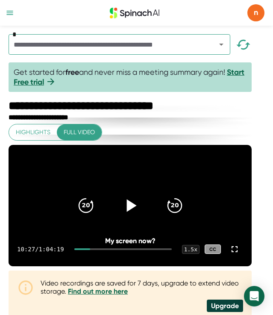
click at [140, 216] on icon at bounding box center [129, 205] width 21 height 21
click at [92, 216] on icon "20" at bounding box center [85, 205] width 21 height 21
click at [137, 216] on icon at bounding box center [129, 205] width 21 height 21
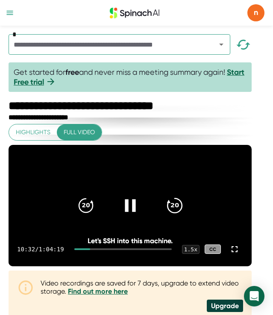
click at [181, 215] on icon "20" at bounding box center [173, 205] width 21 height 21
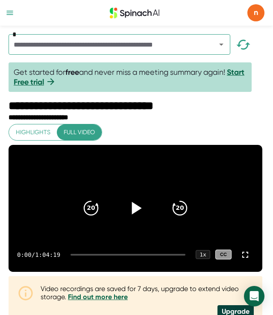
click at [129, 216] on icon at bounding box center [135, 207] width 21 height 21
click at [91, 267] on div "0:02 / 1:04:19 1 x CC" at bounding box center [136, 254] width 254 height 34
click at [91, 255] on div at bounding box center [127, 255] width 115 height 2
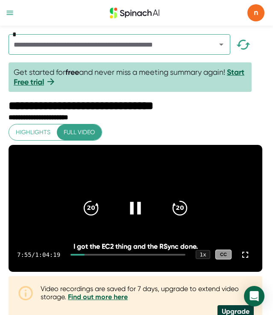
click at [99, 255] on div at bounding box center [127, 255] width 115 height 2
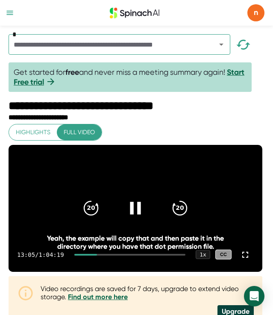
click at [95, 255] on div at bounding box center [85, 255] width 23 height 2
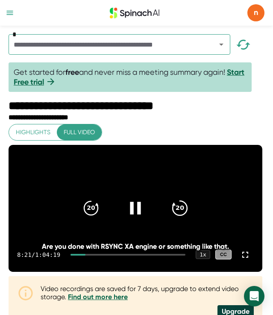
click at [176, 219] on icon "20" at bounding box center [179, 207] width 21 height 21
click at [176, 218] on icon "20" at bounding box center [179, 207] width 21 height 21
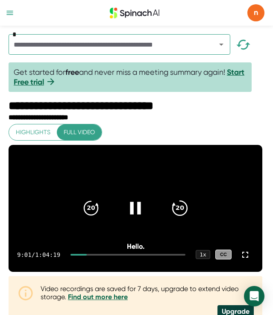
click at [176, 218] on icon "20" at bounding box center [179, 207] width 21 height 21
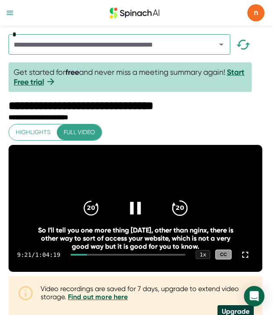
click at [176, 218] on icon "20" at bounding box center [179, 207] width 21 height 21
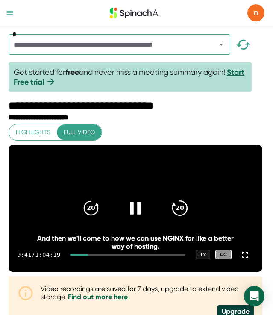
click at [176, 218] on icon "20" at bounding box center [179, 207] width 21 height 21
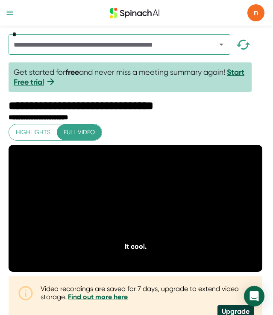
click at [176, 218] on icon "20" at bounding box center [179, 207] width 21 height 21
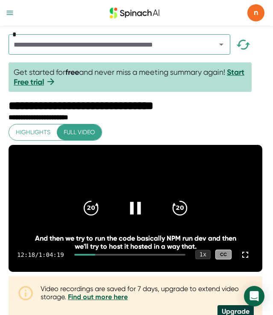
click at [203, 259] on div "1 x" at bounding box center [202, 254] width 15 height 9
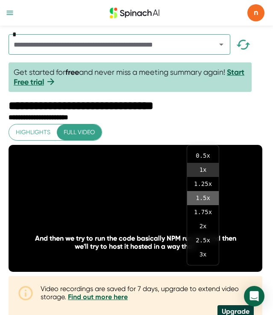
click at [201, 201] on li "1.5 x" at bounding box center [203, 198] width 32 height 14
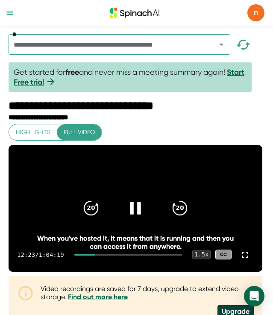
click at [204, 259] on div "1.5 x" at bounding box center [201, 254] width 18 height 9
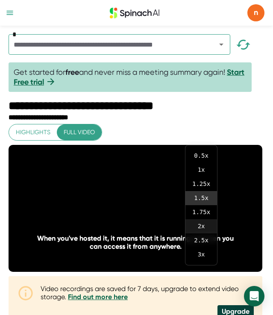
click at [203, 226] on li "2 x" at bounding box center [201, 226] width 32 height 14
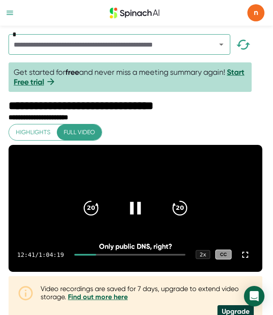
click at [140, 211] on icon at bounding box center [135, 207] width 21 height 21
click at [207, 259] on div "2 x" at bounding box center [202, 254] width 15 height 9
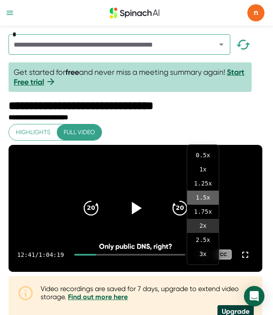
click at [200, 196] on li "1.5 x" at bounding box center [203, 197] width 32 height 14
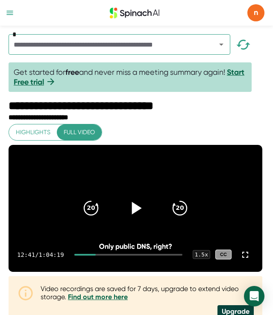
click at [135, 212] on icon at bounding box center [135, 207] width 21 height 21
click at [131, 217] on icon at bounding box center [135, 207] width 21 height 21
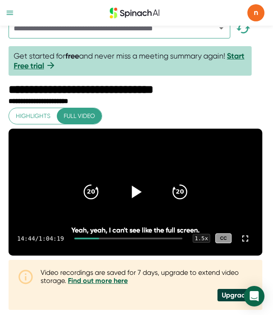
scroll to position [17, 0]
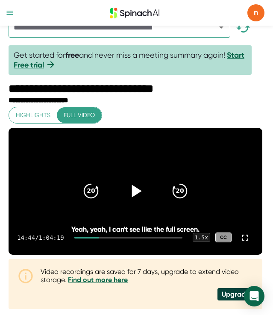
click at [139, 191] on icon at bounding box center [135, 190] width 21 height 21
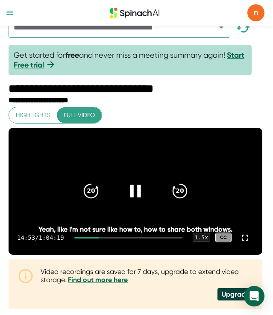
click at [142, 194] on icon at bounding box center [135, 190] width 21 height 21
click at [132, 197] on icon at bounding box center [137, 190] width 10 height 12
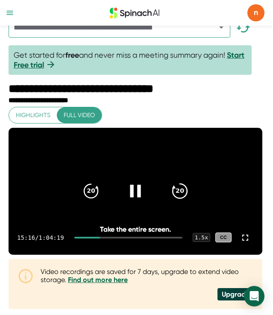
click at [183, 198] on icon "20" at bounding box center [179, 190] width 21 height 21
click at [131, 201] on icon at bounding box center [135, 190] width 21 height 21
click at [143, 197] on icon at bounding box center [135, 190] width 21 height 21
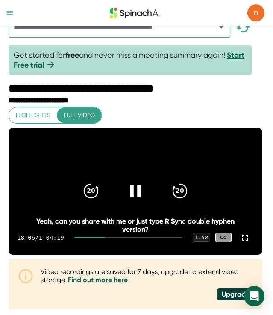
click at [140, 196] on icon at bounding box center [135, 190] width 11 height 12
click at [244, 240] on icon at bounding box center [245, 237] width 6 height 6
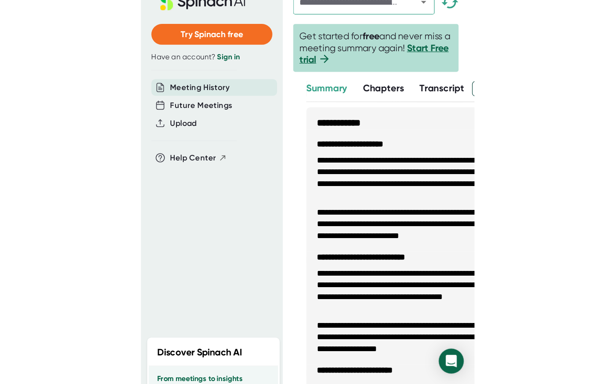
scroll to position [0, 0]
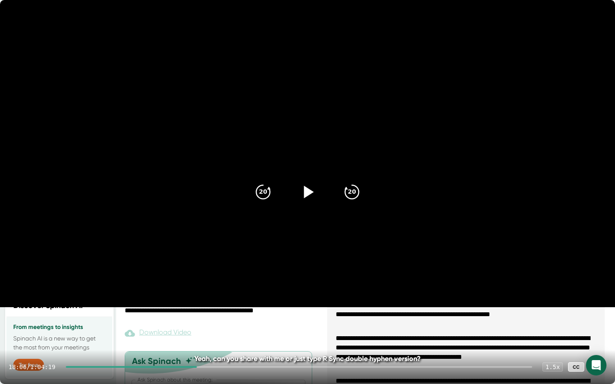
click at [272, 314] on icon at bounding box center [598, 367] width 10 height 10
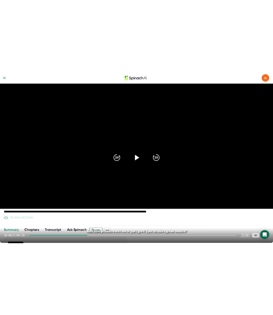
scroll to position [17, 0]
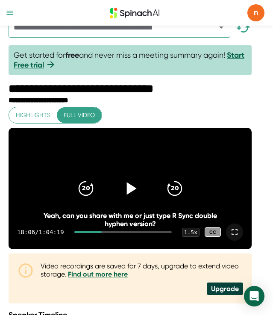
click at [134, 194] on icon at bounding box center [131, 188] width 10 height 12
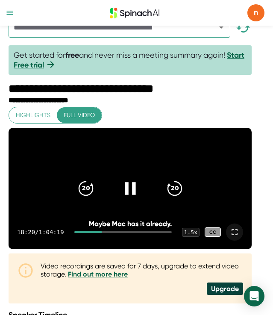
click at [239, 237] on icon at bounding box center [234, 232] width 10 height 10
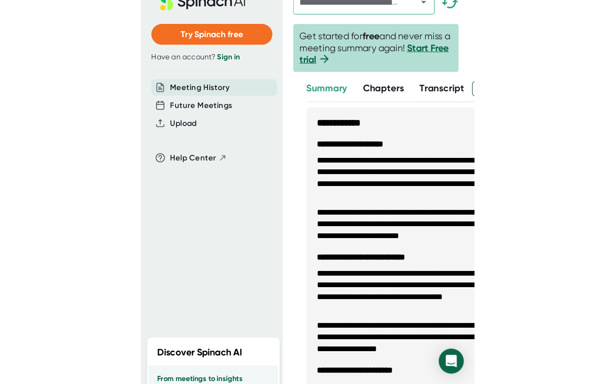
scroll to position [0, 0]
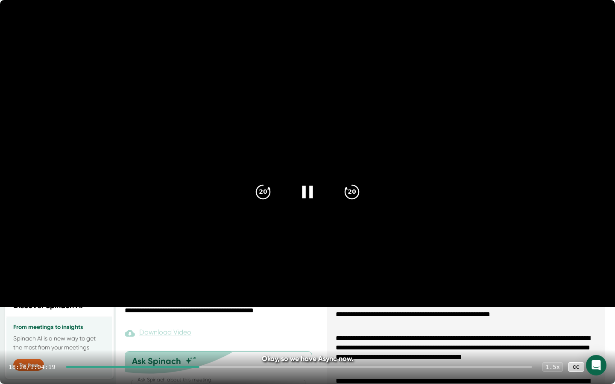
click at [272, 314] on icon at bounding box center [598, 367] width 10 height 10
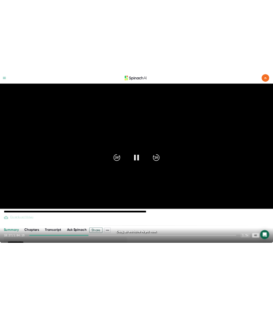
scroll to position [17, 0]
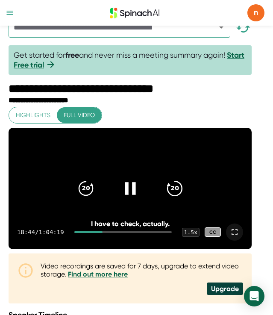
click at [181, 198] on icon "20" at bounding box center [173, 188] width 21 height 21
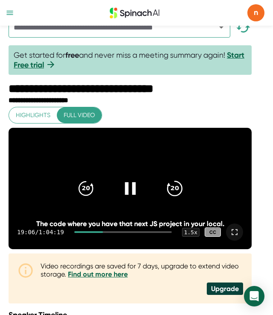
click at [181, 198] on icon "20" at bounding box center [173, 188] width 21 height 21
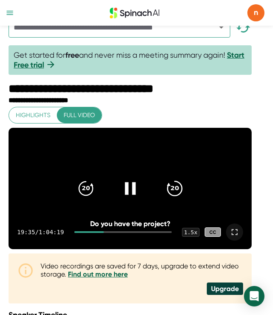
click at [168, 194] on div "20" at bounding box center [175, 188] width 36 height 36
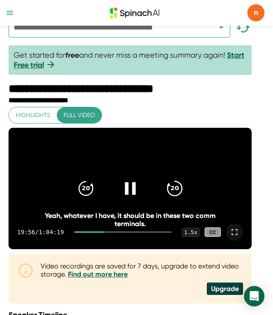
click at [168, 194] on div "20" at bounding box center [175, 188] width 36 height 36
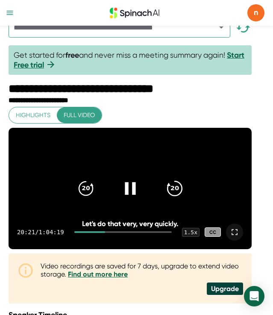
click at [170, 185] on icon at bounding box center [168, 184] width 3 height 3
click at [180, 195] on icon "20" at bounding box center [173, 188] width 21 height 21
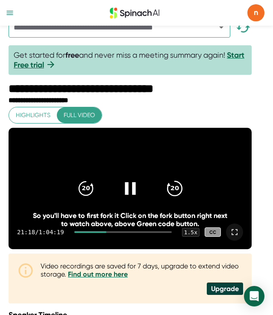
click at [180, 195] on icon "20" at bounding box center [173, 188] width 21 height 21
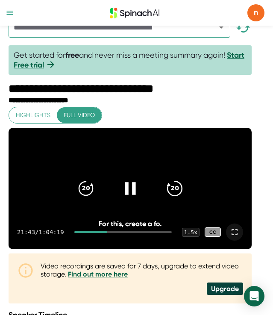
click at [178, 199] on icon "20" at bounding box center [173, 188] width 21 height 21
click at [178, 198] on icon "20" at bounding box center [173, 188] width 21 height 21
click at [182, 192] on icon "20" at bounding box center [173, 188] width 21 height 21
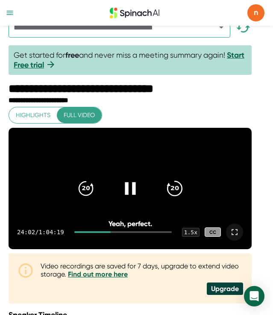
click at [182, 192] on icon "20" at bounding box center [173, 188] width 21 height 21
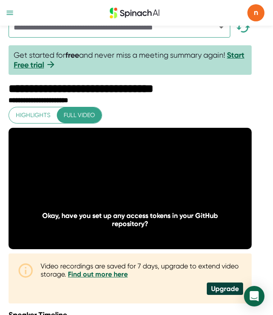
click at [182, 192] on icon "20" at bounding box center [173, 188] width 21 height 21
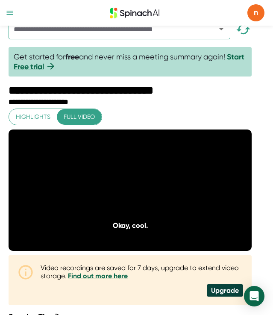
scroll to position [12, 0]
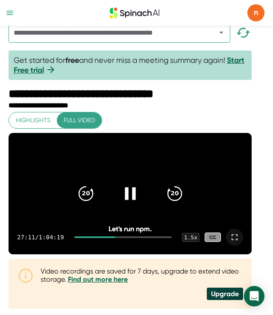
click at [137, 201] on icon at bounding box center [129, 193] width 21 height 21
click at [135, 199] on icon at bounding box center [131, 193] width 10 height 12
click at [140, 197] on icon at bounding box center [129, 193] width 21 height 21
click at [239, 242] on icon at bounding box center [234, 237] width 10 height 10
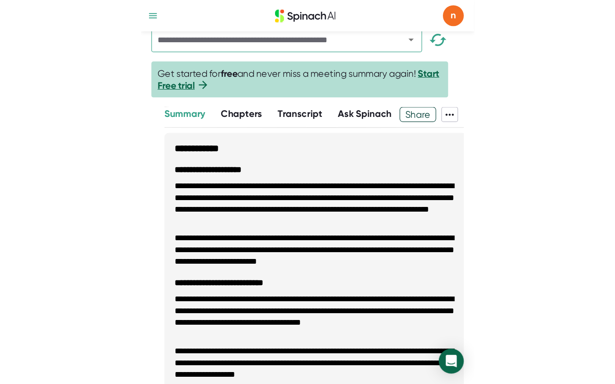
scroll to position [0, 0]
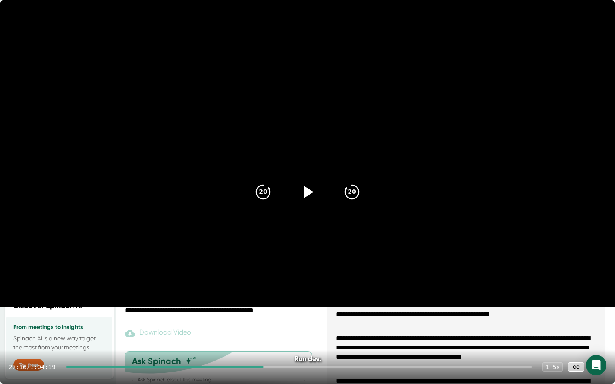
click at [272, 117] on video at bounding box center [307, 153] width 615 height 307
click at [272, 314] on icon at bounding box center [598, 367] width 10 height 10
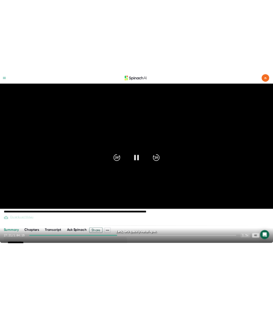
scroll to position [12, 0]
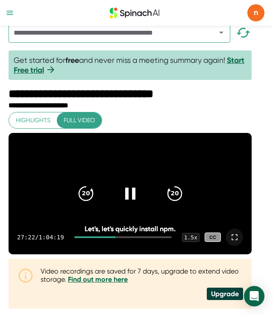
click at [237, 240] on icon at bounding box center [234, 237] width 6 height 6
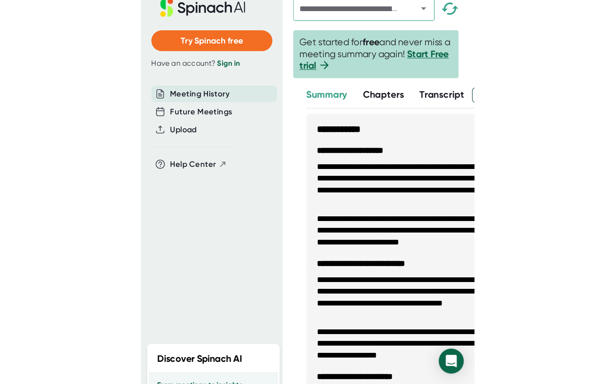
scroll to position [0, 0]
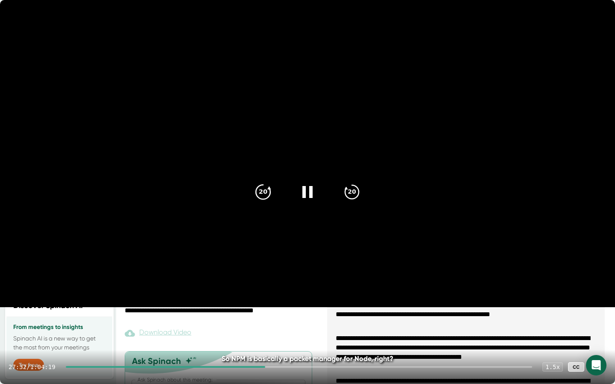
click at [268, 199] on icon "20" at bounding box center [262, 191] width 21 height 21
click at [272, 314] on icon at bounding box center [598, 367] width 10 height 10
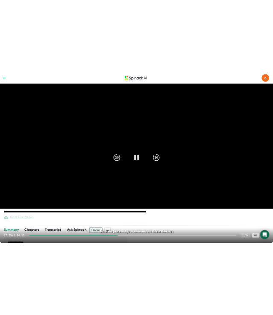
scroll to position [12, 0]
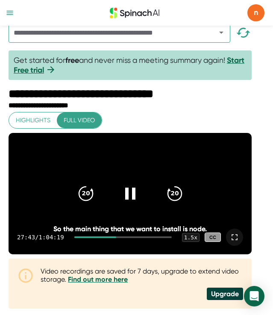
click at [239, 242] on icon at bounding box center [234, 237] width 10 height 10
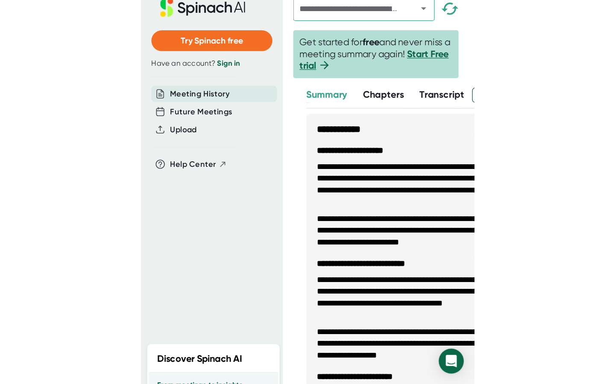
scroll to position [0, 0]
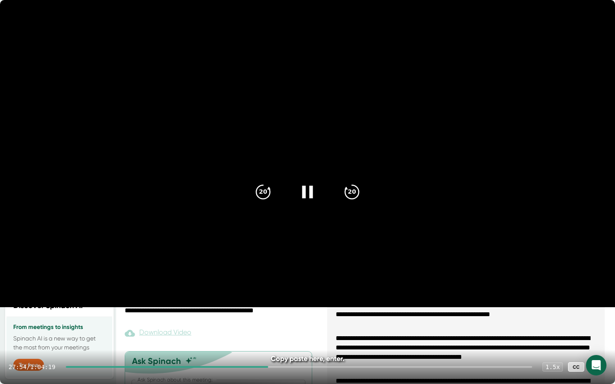
click at [272, 202] on div at bounding box center [307, 192] width 36 height 36
click at [272, 314] on icon at bounding box center [598, 367] width 10 height 10
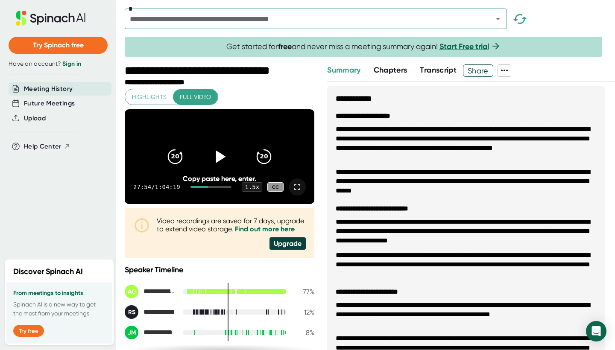
click at [272, 68] on icon at bounding box center [504, 70] width 10 height 10
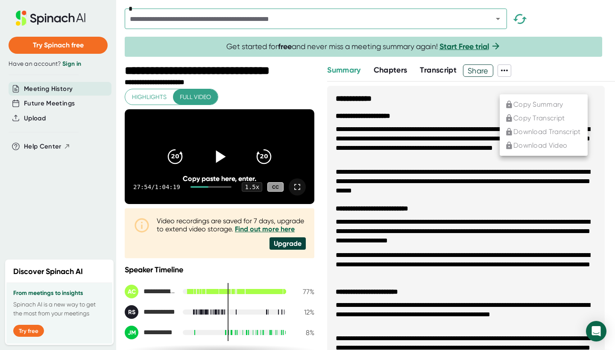
click at [272, 68] on div at bounding box center [307, 175] width 615 height 350
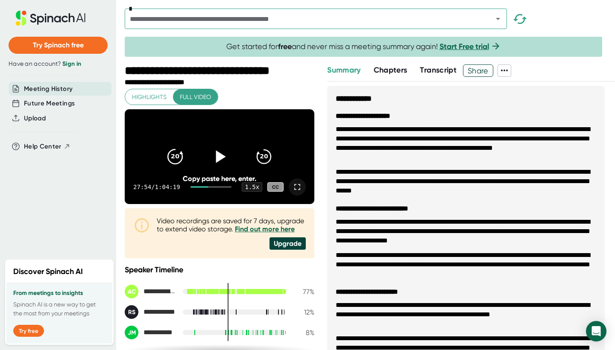
click at [180, 167] on icon "20" at bounding box center [174, 156] width 21 height 21
click at [230, 164] on div at bounding box center [219, 157] width 36 height 36
click at [222, 162] on icon at bounding box center [219, 156] width 11 height 12
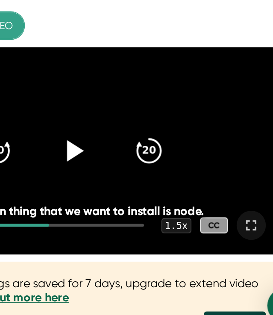
click at [112, 187] on div at bounding box center [130, 205] width 36 height 36
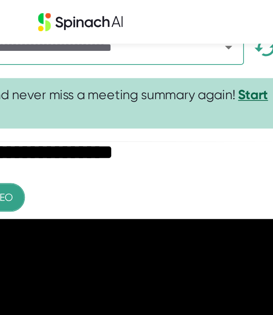
scroll to position [14, 0]
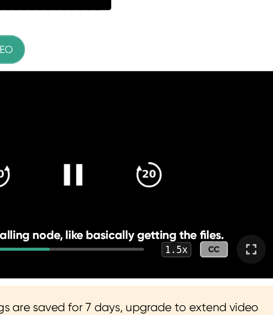
click at [119, 181] on icon at bounding box center [129, 191] width 21 height 21
click at [126, 185] on icon at bounding box center [131, 191] width 10 height 12
click at [68, 173] on div "20" at bounding box center [86, 191] width 36 height 36
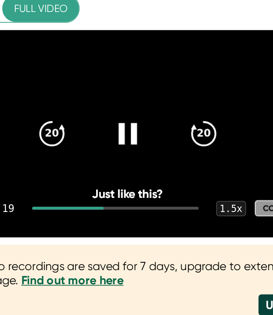
click at [119, 181] on icon at bounding box center [129, 191] width 21 height 21
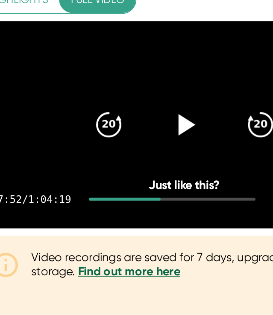
click at [126, 185] on icon at bounding box center [131, 191] width 10 height 12
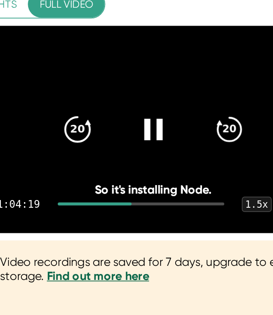
click at [75, 181] on icon "20" at bounding box center [85, 191] width 21 height 21
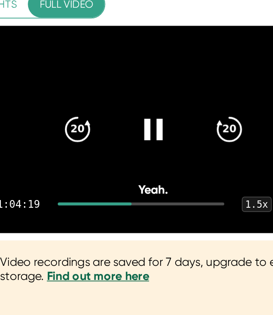
click at [125, 185] on icon at bounding box center [130, 191] width 11 height 12
click at [119, 181] on icon at bounding box center [129, 191] width 21 height 21
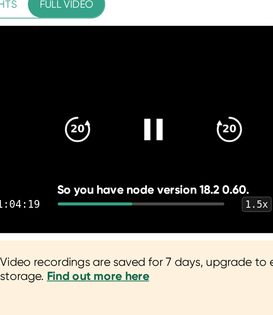
click at [125, 185] on icon at bounding box center [130, 191] width 11 height 12
click at [119, 181] on icon at bounding box center [129, 191] width 21 height 21
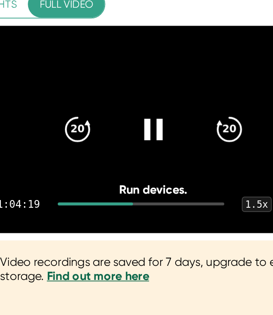
click at [119, 181] on icon at bounding box center [129, 191] width 21 height 21
click at [126, 185] on icon at bounding box center [131, 191] width 10 height 12
click at [119, 181] on icon at bounding box center [129, 191] width 21 height 21
click at [126, 185] on icon at bounding box center [131, 191] width 10 height 12
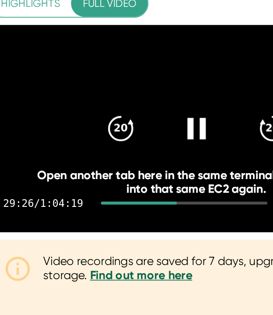
click at [119, 181] on icon at bounding box center [129, 191] width 21 height 21
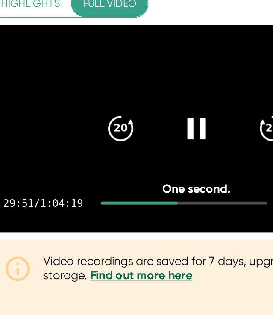
click at [125, 185] on icon at bounding box center [130, 191] width 11 height 12
click at [126, 185] on icon at bounding box center [131, 191] width 10 height 12
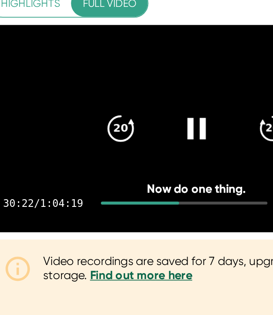
click at [77, 181] on icon "20" at bounding box center [85, 191] width 21 height 21
click at [84, 181] on icon "20" at bounding box center [85, 191] width 21 height 21
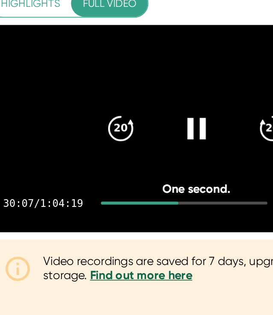
click at [112, 173] on div at bounding box center [130, 191] width 36 height 36
click at [124, 181] on icon at bounding box center [129, 191] width 21 height 21
click at [125, 185] on icon at bounding box center [130, 191] width 11 height 12
click at [120, 181] on icon at bounding box center [129, 191] width 21 height 21
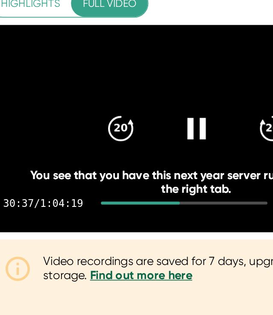
click at [125, 185] on icon at bounding box center [130, 191] width 11 height 12
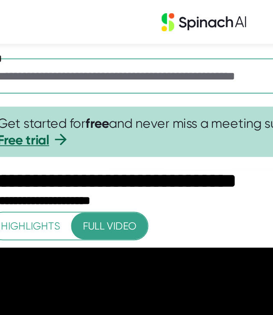
scroll to position [0, 0]
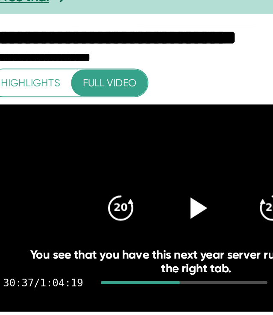
click at [126, 199] on icon at bounding box center [131, 205] width 10 height 12
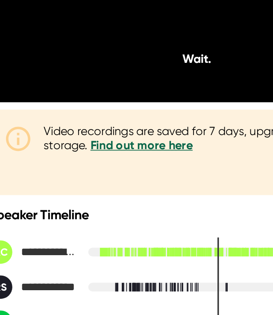
scroll to position [93, 0]
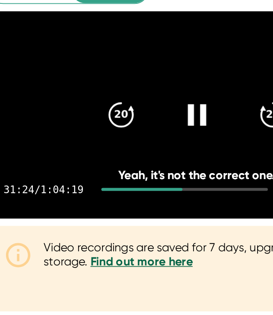
click at [119, 102] on icon at bounding box center [129, 112] width 21 height 21
click at [126, 106] on icon at bounding box center [131, 112] width 10 height 12
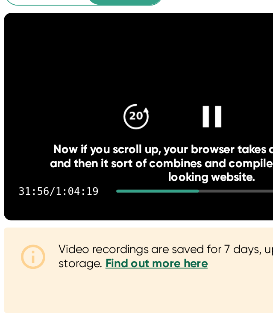
click at [125, 94] on div at bounding box center [130, 112] width 36 height 36
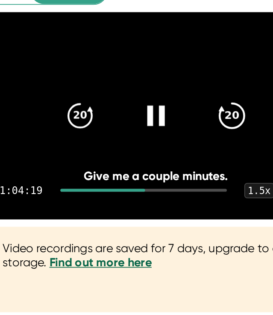
click at [163, 102] on icon "20" at bounding box center [173, 112] width 21 height 21
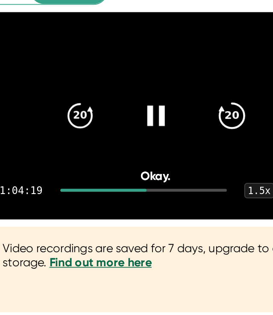
click at [163, 102] on icon "20" at bounding box center [173, 112] width 21 height 21
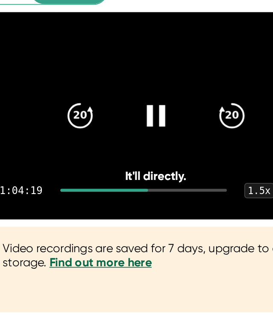
click at [119, 102] on icon at bounding box center [129, 112] width 21 height 21
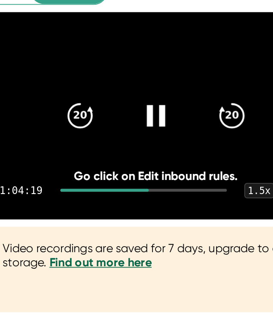
click at [119, 102] on icon at bounding box center [129, 112] width 21 height 21
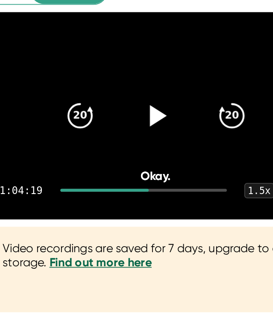
click at [119, 102] on icon at bounding box center [129, 112] width 21 height 21
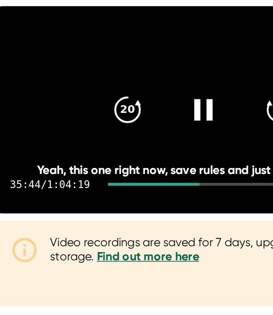
click at [75, 102] on icon "20" at bounding box center [85, 112] width 21 height 21
click at [76, 102] on icon "20" at bounding box center [85, 112] width 21 height 21
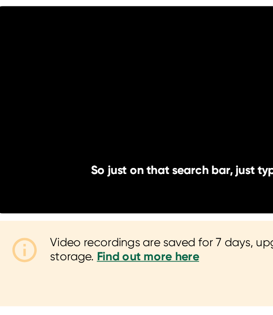
click at [76, 102] on icon "20" at bounding box center [85, 112] width 21 height 21
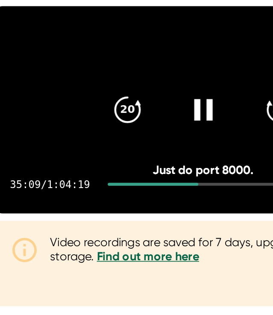
click at [78, 102] on icon "20" at bounding box center [85, 112] width 21 height 21
click at [120, 102] on icon at bounding box center [129, 112] width 21 height 21
click at [124, 102] on icon at bounding box center [129, 112] width 21 height 21
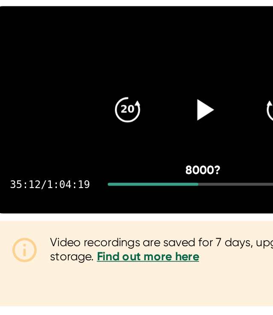
click at [128, 102] on icon at bounding box center [129, 112] width 21 height 21
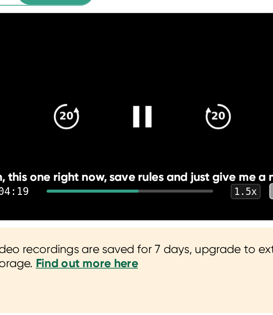
click at [119, 102] on icon at bounding box center [129, 112] width 21 height 21
click at [75, 102] on icon "20" at bounding box center [85, 112] width 21 height 21
click at [126, 106] on icon at bounding box center [131, 112] width 10 height 12
click at [119, 102] on icon at bounding box center [129, 112] width 21 height 21
click at [75, 102] on icon "20" at bounding box center [85, 112] width 21 height 21
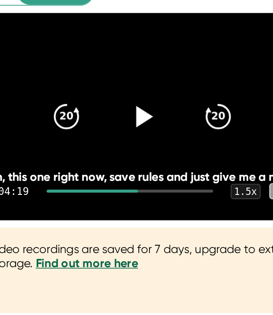
click at [119, 102] on icon at bounding box center [129, 112] width 21 height 21
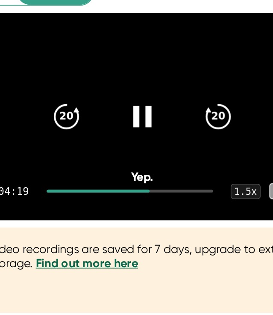
click at [112, 94] on div at bounding box center [130, 112] width 36 height 36
click at [119, 102] on icon at bounding box center [129, 112] width 21 height 21
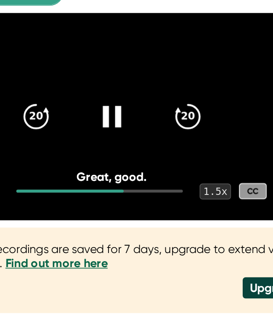
click at [181, 151] on div "1.5 x" at bounding box center [190, 155] width 18 height 9
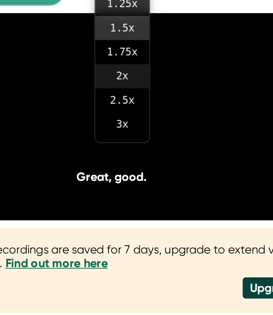
click at [120, 82] on li "2 x" at bounding box center [136, 89] width 32 height 14
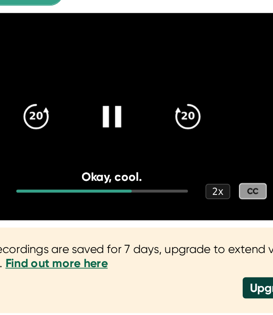
click at [93, 95] on div "20 20" at bounding box center [130, 112] width 123 height 34
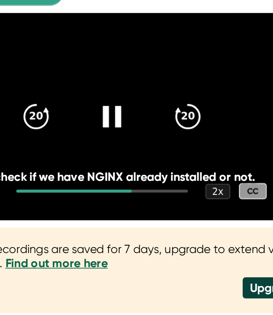
click at [119, 102] on icon at bounding box center [129, 112] width 21 height 21
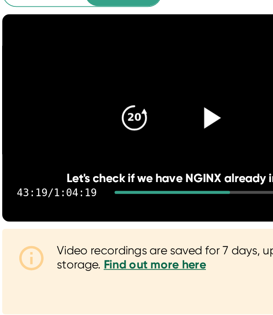
click at [128, 102] on icon at bounding box center [129, 112] width 21 height 21
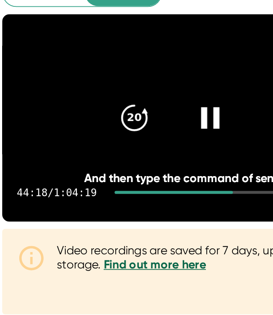
click at [81, 102] on icon "20" at bounding box center [85, 112] width 21 height 21
click at [86, 102] on icon "20" at bounding box center [85, 112] width 21 height 21
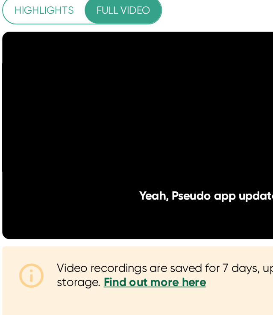
scroll to position [27, 0]
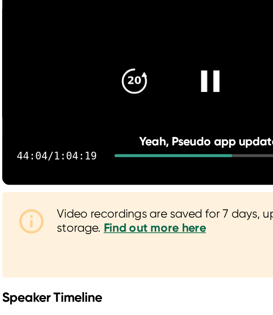
click at [111, 117] on video at bounding box center [130, 178] width 243 height 122
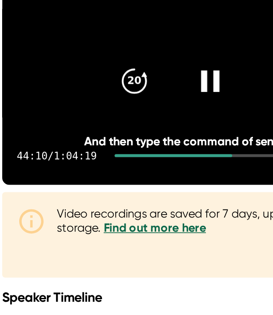
click at [111, 117] on video at bounding box center [130, 178] width 243 height 122
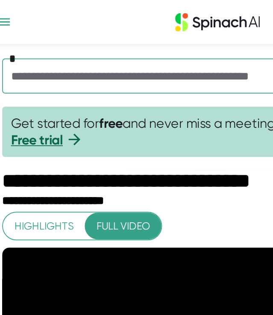
scroll to position [0, 0]
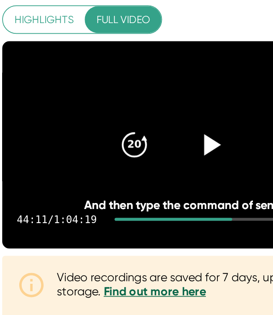
click at [129, 199] on icon at bounding box center [131, 205] width 10 height 12
click at [127, 199] on icon at bounding box center [131, 205] width 10 height 12
click at [79, 195] on icon "20" at bounding box center [85, 205] width 21 height 21
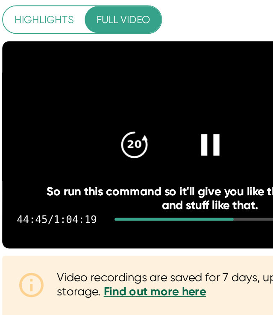
click at [78, 195] on icon "20" at bounding box center [85, 205] width 21 height 21
click at [125, 199] on icon at bounding box center [130, 205] width 11 height 12
click at [126, 199] on icon at bounding box center [131, 205] width 10 height 12
click at [125, 199] on icon at bounding box center [130, 205] width 11 height 12
click at [128, 199] on icon at bounding box center [131, 205] width 10 height 12
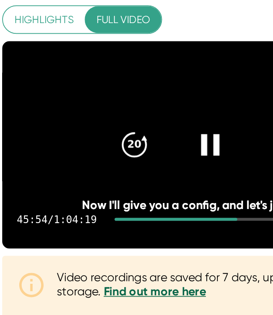
click at [131, 199] on icon at bounding box center [130, 205] width 11 height 12
click at [81, 195] on icon "20" at bounding box center [85, 205] width 21 height 21
click at [124, 195] on icon at bounding box center [129, 205] width 21 height 21
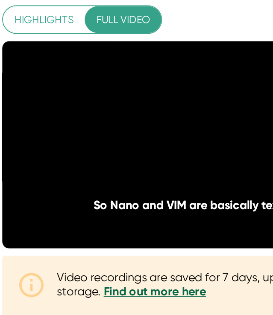
click at [126, 195] on icon at bounding box center [129, 205] width 21 height 21
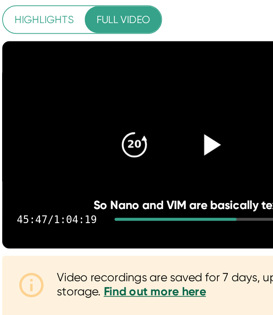
click at [118, 187] on div at bounding box center [130, 205] width 36 height 36
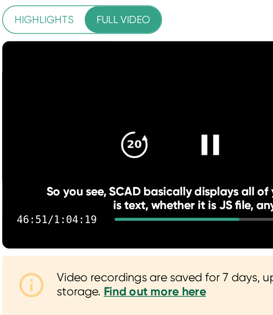
click at [85, 195] on icon "20" at bounding box center [85, 205] width 21 height 21
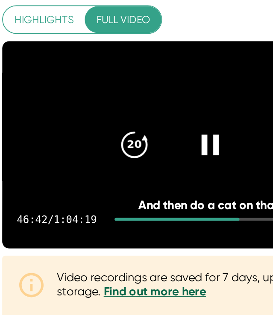
click at [82, 195] on icon "20" at bounding box center [85, 205] width 21 height 21
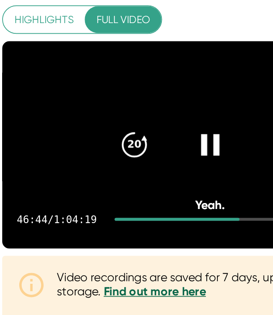
click at [127, 195] on icon at bounding box center [129, 205] width 21 height 21
click at [126, 199] on icon at bounding box center [131, 205] width 10 height 12
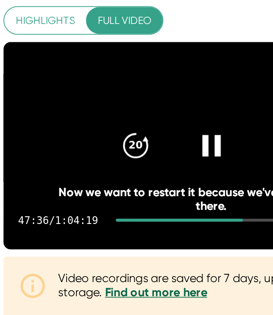
click at [127, 195] on icon at bounding box center [129, 205] width 21 height 21
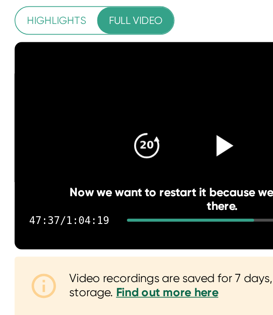
click at [132, 199] on icon at bounding box center [131, 205] width 10 height 12
click at [132, 199] on icon at bounding box center [130, 205] width 11 height 12
click at [136, 199] on icon at bounding box center [131, 205] width 10 height 12
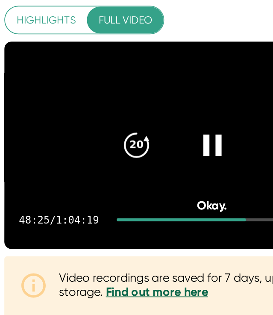
click at [129, 195] on icon at bounding box center [129, 205] width 21 height 21
click at [131, 199] on icon at bounding box center [131, 205] width 10 height 12
click at [119, 187] on div at bounding box center [130, 205] width 36 height 36
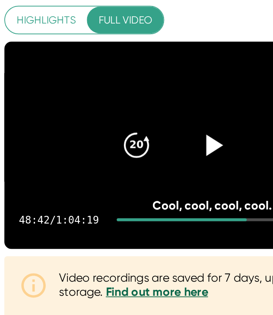
click at [127, 195] on icon at bounding box center [129, 205] width 21 height 21
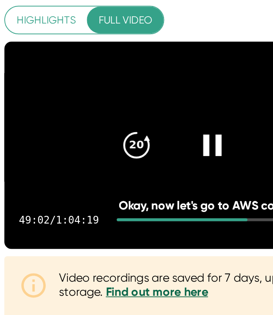
click at [81, 195] on icon "20" at bounding box center [85, 205] width 21 height 21
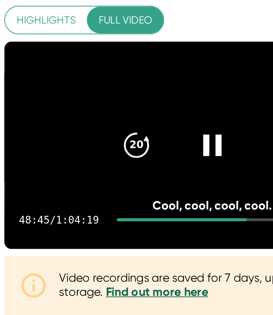
click at [126, 199] on icon at bounding box center [130, 205] width 11 height 12
click at [88, 195] on icon "20" at bounding box center [85, 205] width 21 height 21
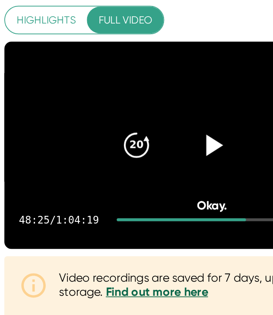
click at [131, 199] on icon at bounding box center [131, 205] width 10 height 12
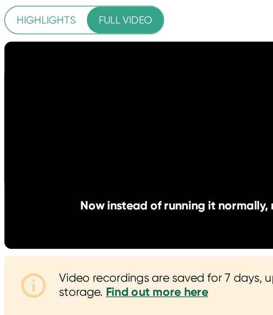
click at [131, 195] on icon at bounding box center [129, 205] width 21 height 21
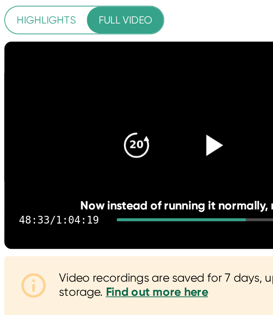
click at [131, 199] on icon at bounding box center [131, 205] width 10 height 12
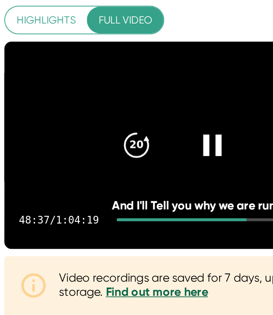
click at [131, 195] on icon at bounding box center [129, 205] width 21 height 21
click at [129, 199] on icon at bounding box center [131, 205] width 10 height 12
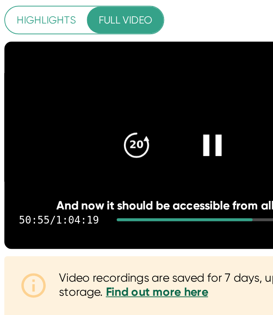
click at [124, 195] on icon at bounding box center [129, 205] width 21 height 21
click at [125, 195] on icon at bounding box center [129, 205] width 21 height 21
click at [84, 195] on icon "20" at bounding box center [85, 205] width 21 height 21
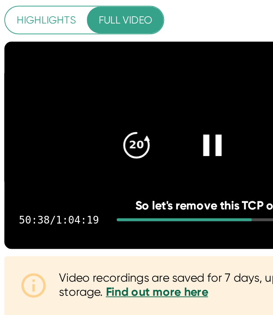
click at [84, 195] on icon "20" at bounding box center [85, 205] width 21 height 21
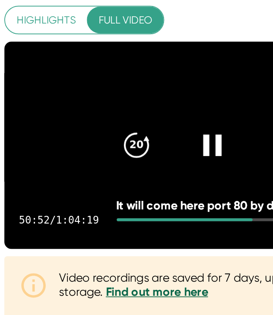
click at [131, 199] on icon at bounding box center [130, 205] width 11 height 12
click at [83, 195] on icon "20" at bounding box center [85, 205] width 21 height 21
click at [118, 187] on div at bounding box center [130, 205] width 36 height 36
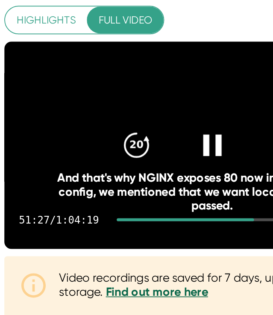
click at [120, 195] on icon at bounding box center [129, 205] width 21 height 21
click at [130, 195] on icon at bounding box center [129, 205] width 21 height 21
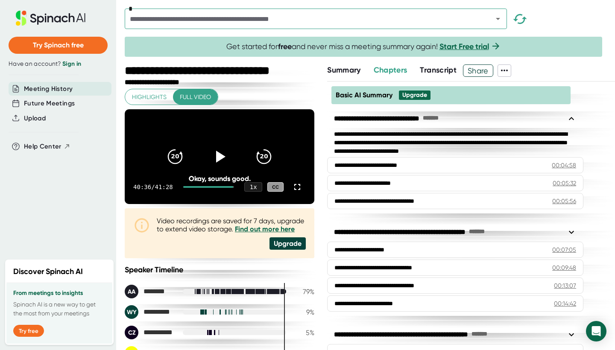
scroll to position [3, 0]
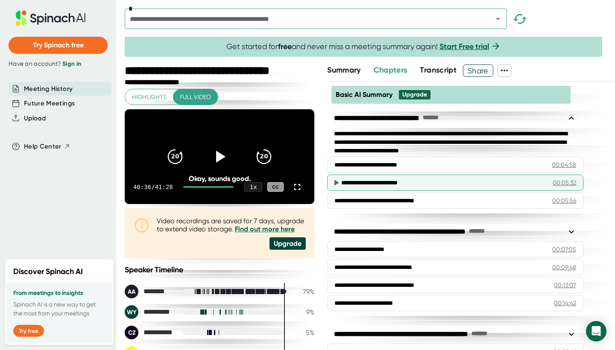
click at [409, 178] on div "**********" at bounding box center [455, 183] width 256 height 16
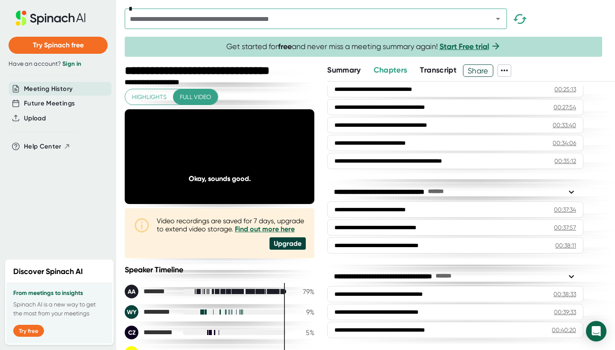
scroll to position [374, 0]
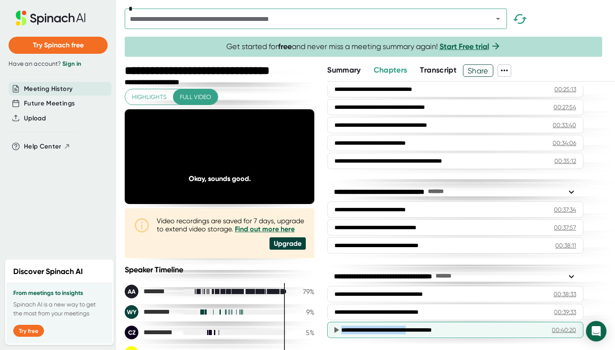
click at [428, 325] on div "**********" at bounding box center [455, 330] width 256 height 16
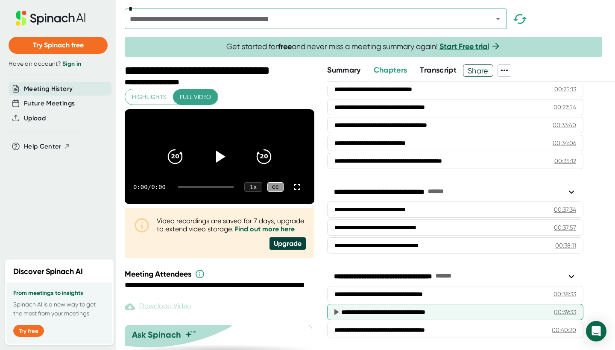
scroll to position [374, 0]
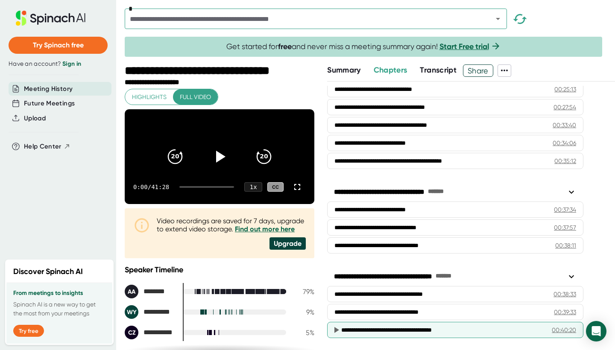
click at [385, 330] on div "**********" at bounding box center [446, 330] width 210 height 9
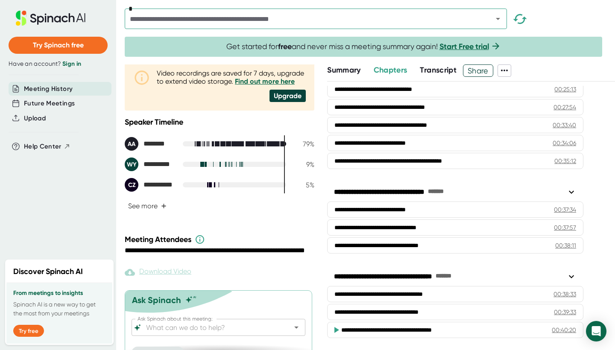
scroll to position [157, 0]
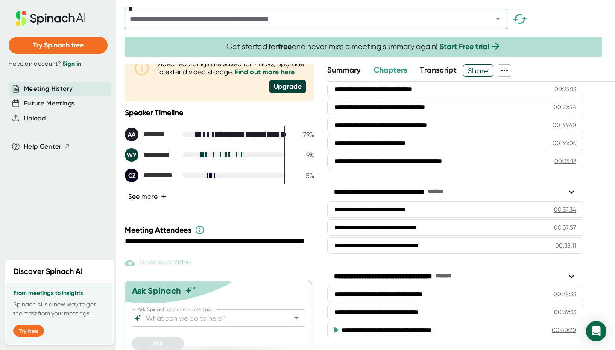
click at [146, 204] on button "See more +" at bounding box center [147, 196] width 45 height 15
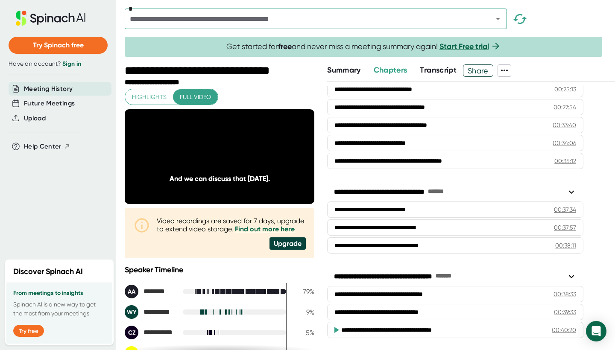
scroll to position [374, 0]
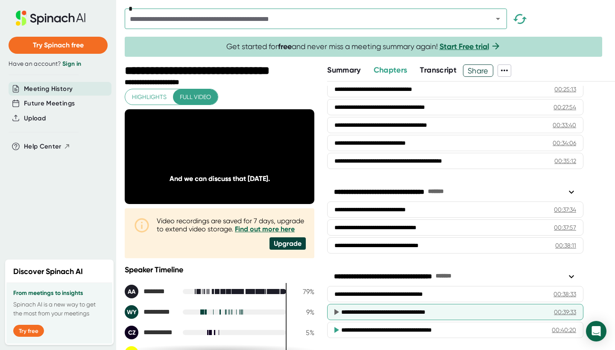
click at [373, 314] on div "**********" at bounding box center [443, 312] width 205 height 9
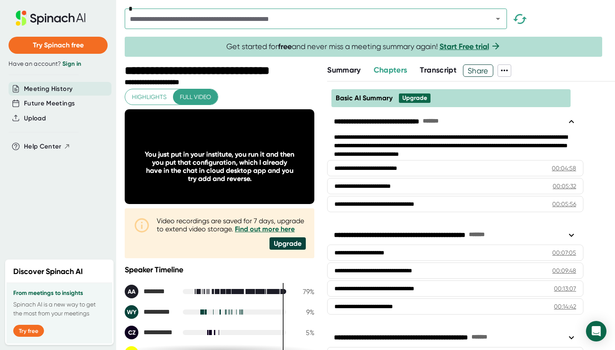
scroll to position [0, 0]
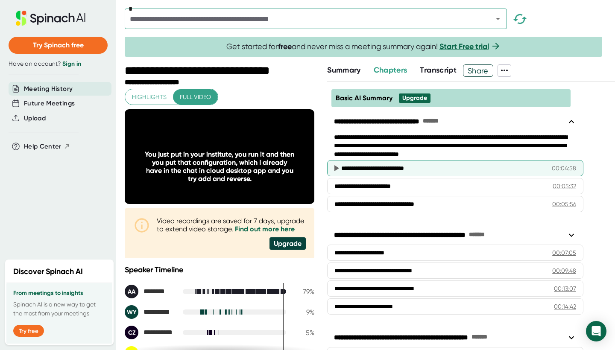
click at [380, 171] on div "**********" at bounding box center [444, 168] width 207 height 9
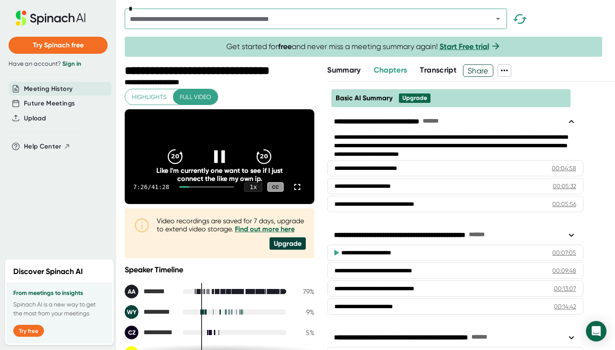
click at [223, 163] on icon at bounding box center [219, 156] width 11 height 12
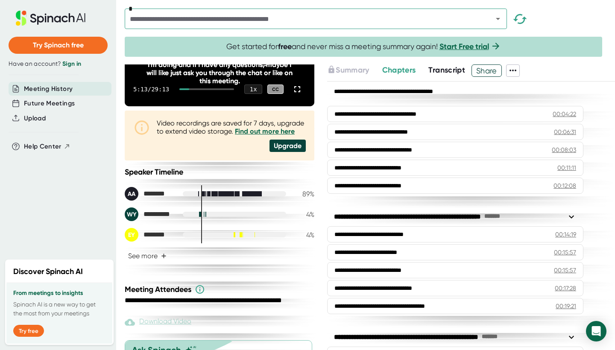
scroll to position [160, 0]
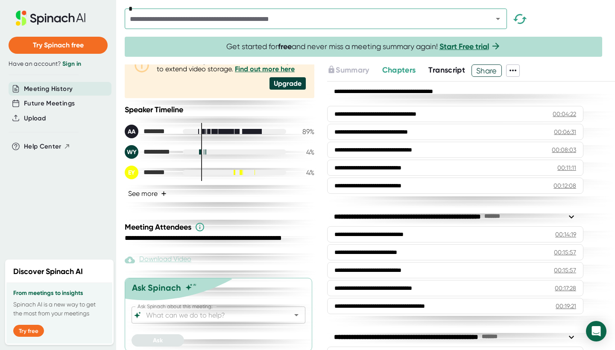
click at [162, 197] on span "+" at bounding box center [164, 193] width 6 height 7
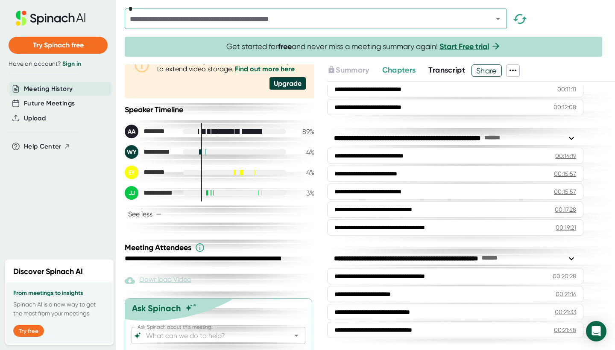
scroll to position [141, 0]
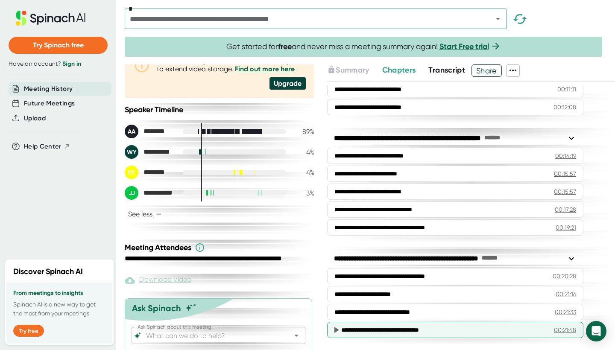
click at [365, 334] on div "**********" at bounding box center [455, 330] width 256 height 16
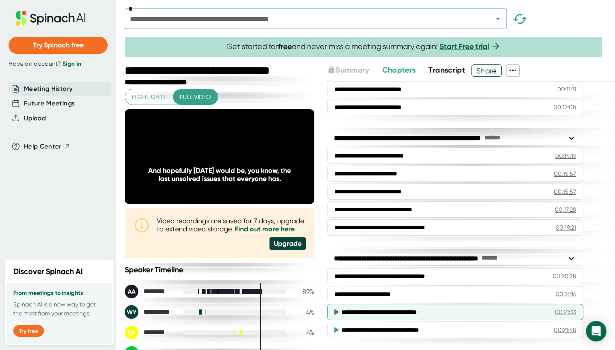
click at [394, 306] on div "**********" at bounding box center [455, 312] width 256 height 16
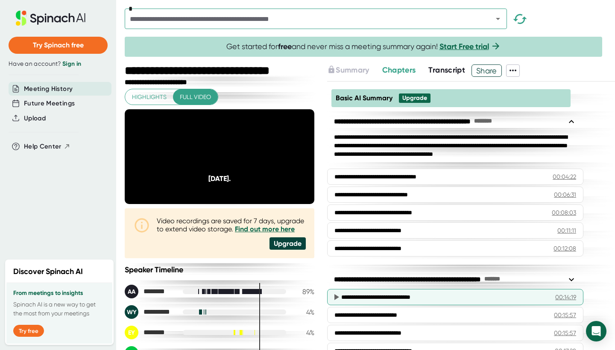
scroll to position [0, 0]
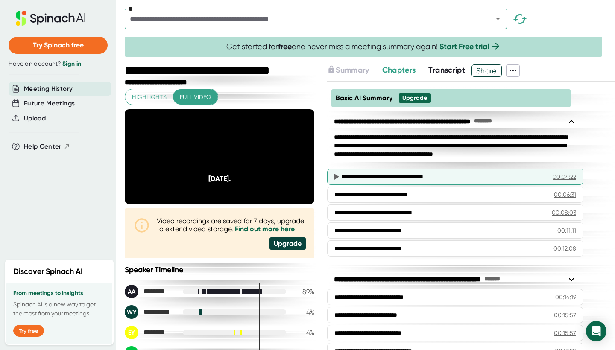
click at [409, 183] on div "**********" at bounding box center [455, 177] width 256 height 16
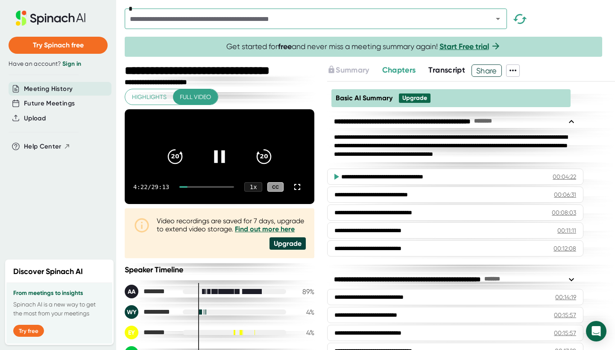
click at [225, 165] on icon at bounding box center [219, 156] width 21 height 21
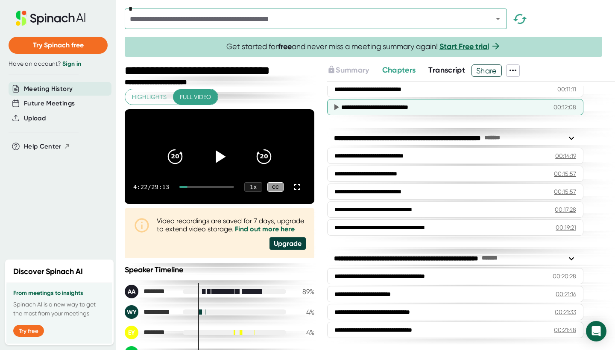
scroll to position [141, 0]
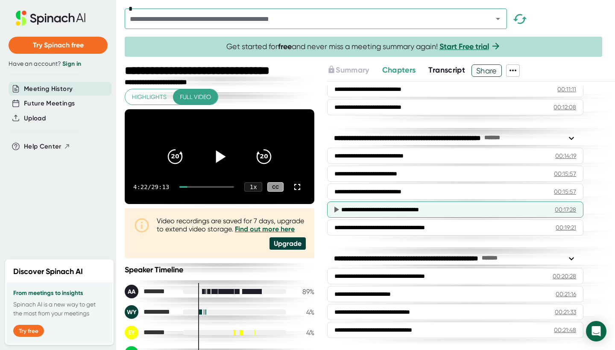
click at [366, 215] on div "**********" at bounding box center [455, 209] width 256 height 16
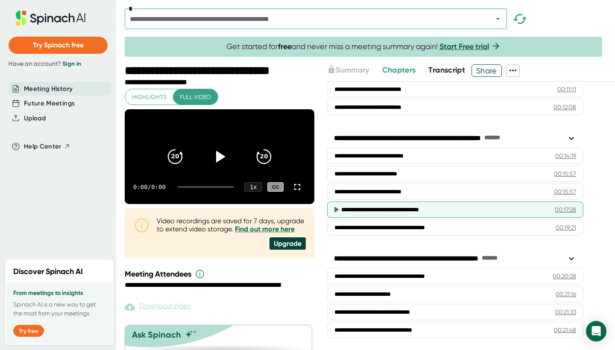
scroll to position [141, 0]
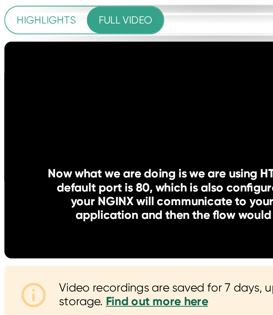
scroll to position [120, 6]
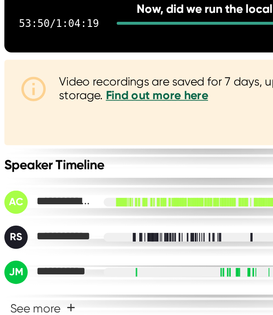
click at [125, 96] on icon at bounding box center [135, 87] width 21 height 21
click at [132, 93] on icon at bounding box center [137, 87] width 10 height 12
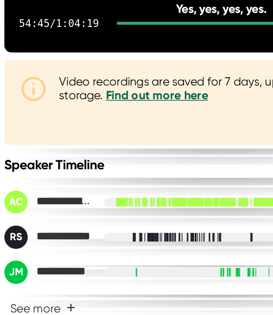
click at [125, 96] on icon at bounding box center [135, 87] width 21 height 21
click at [126, 97] on icon at bounding box center [135, 87] width 21 height 21
click at [127, 98] on icon at bounding box center [135, 87] width 21 height 21
click at [132, 93] on icon at bounding box center [137, 87] width 10 height 12
click at [132, 98] on icon at bounding box center [135, 87] width 21 height 21
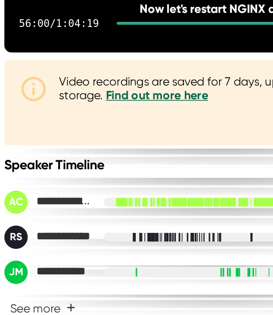
click at [85, 97] on icon "20" at bounding box center [90, 87] width 21 height 21
click at [139, 91] on div at bounding box center [135, 88] width 36 height 36
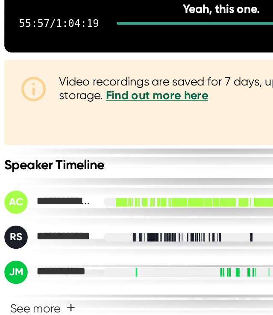
click at [130, 93] on icon at bounding box center [135, 87] width 11 height 12
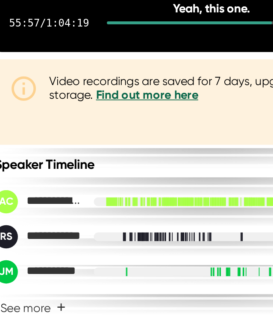
click at [132, 93] on icon at bounding box center [137, 87] width 10 height 12
click at [130, 93] on icon at bounding box center [135, 87] width 11 height 12
click at [132, 93] on icon at bounding box center [137, 87] width 10 height 12
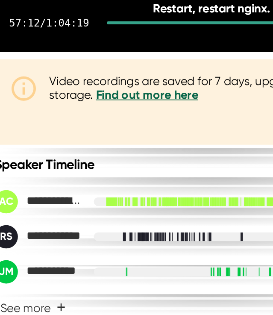
click at [125, 93] on icon at bounding box center [135, 87] width 21 height 21
click at [132, 93] on icon at bounding box center [137, 87] width 10 height 12
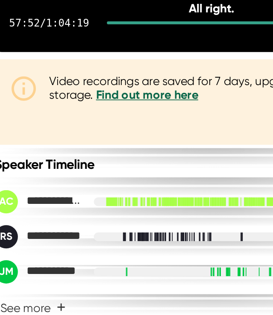
click at [82, 96] on icon "20" at bounding box center [90, 87] width 21 height 21
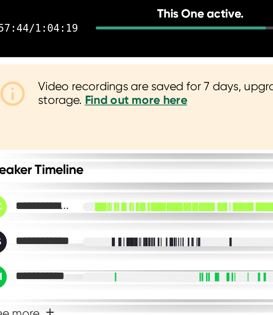
click at [130, 93] on icon at bounding box center [135, 87] width 11 height 12
click at [132, 93] on icon at bounding box center [137, 87] width 10 height 12
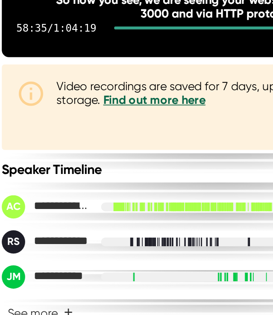
click at [88, 98] on icon "20" at bounding box center [90, 87] width 21 height 21
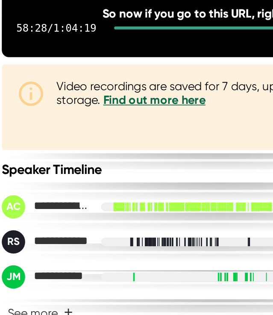
click at [130, 93] on icon at bounding box center [135, 87] width 11 height 12
click at [85, 98] on icon "20" at bounding box center [90, 87] width 21 height 21
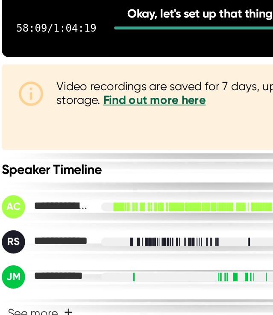
click at [125, 96] on icon at bounding box center [135, 87] width 21 height 21
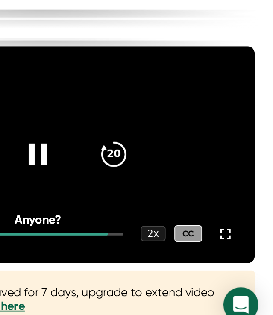
scroll to position [0, 0]
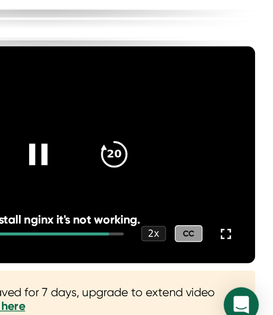
click at [169, 197] on icon "20" at bounding box center [179, 207] width 21 height 21
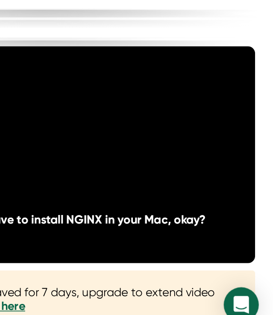
click at [169, 197] on icon "20" at bounding box center [179, 207] width 21 height 21
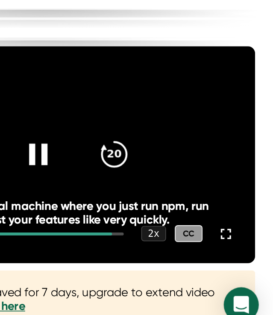
click at [169, 197] on icon "20" at bounding box center [179, 207] width 21 height 21
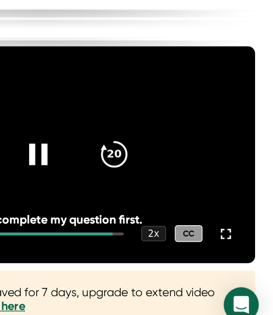
click at [169, 197] on icon "20" at bounding box center [179, 207] width 21 height 21
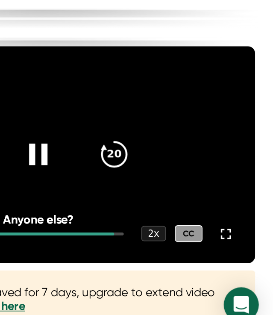
click at [172, 201] on icon at bounding box center [179, 208] width 15 height 15
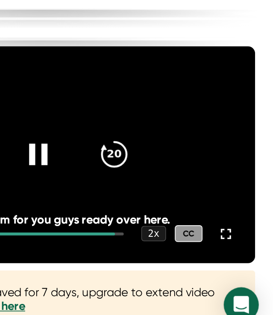
click at [169, 197] on icon "20" at bounding box center [179, 207] width 21 height 21
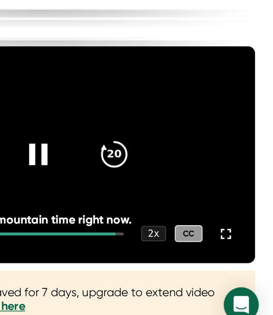
click at [169, 197] on icon "20" at bounding box center [179, 207] width 21 height 21
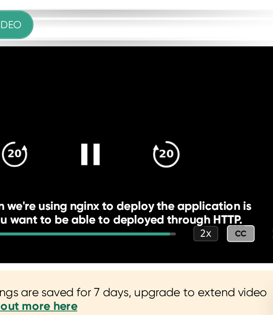
click at [169, 197] on icon "20" at bounding box center [179, 207] width 21 height 21
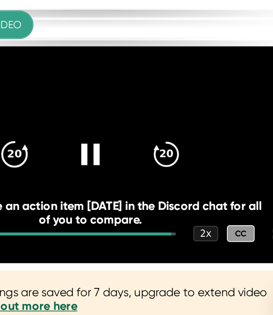
click at [80, 197] on icon "20" at bounding box center [90, 207] width 21 height 21
